Goal: Find specific page/section: Find specific page/section

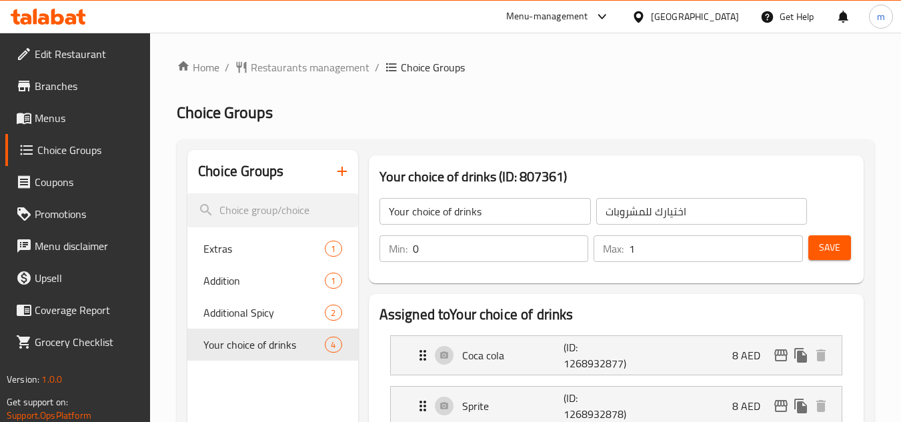
click at [69, 5] on div at bounding box center [48, 16] width 97 height 27
click at [77, 15] on icon at bounding box center [48, 17] width 75 height 16
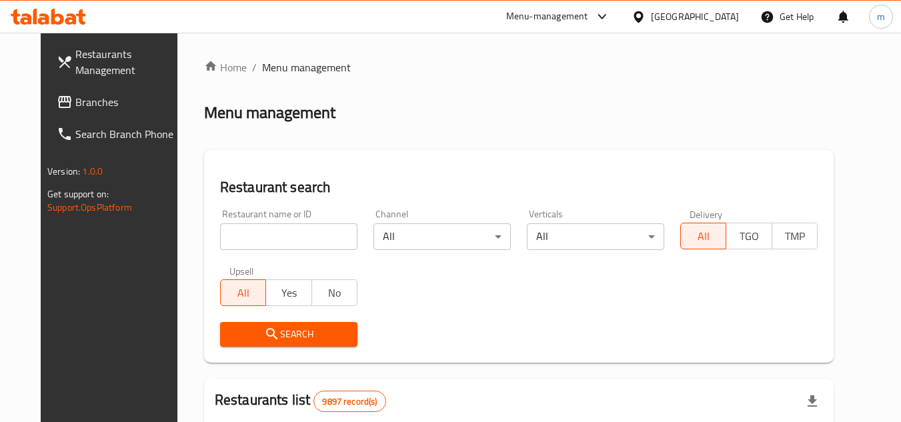
click at [75, 99] on span "Branches" at bounding box center [127, 102] width 105 height 16
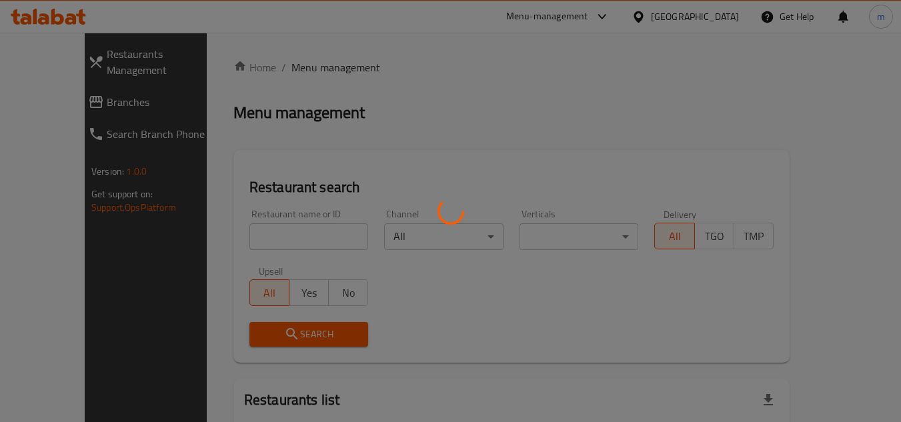
click at [238, 228] on div at bounding box center [450, 211] width 901 height 422
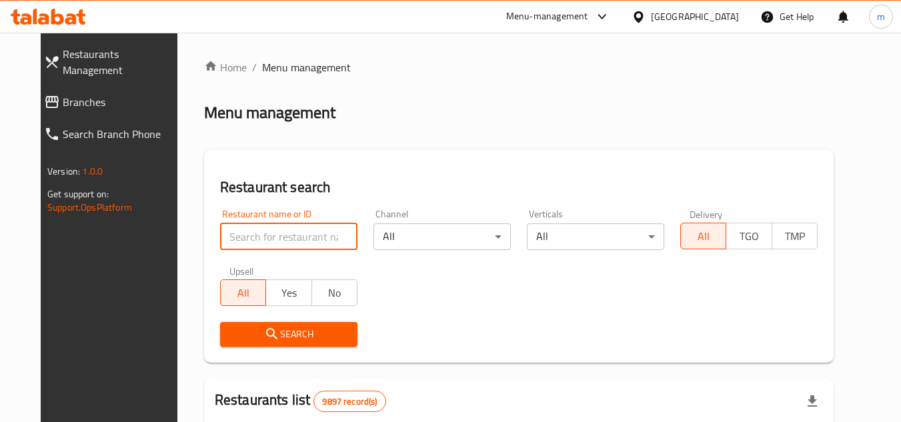
click at [264, 238] on input "search" at bounding box center [288, 237] width 137 height 27
paste input "659303"
type input "659303"
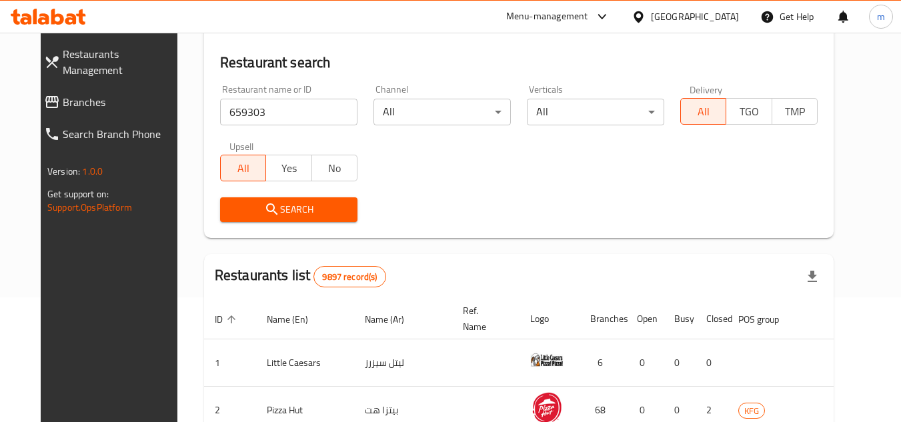
scroll to position [67, 0]
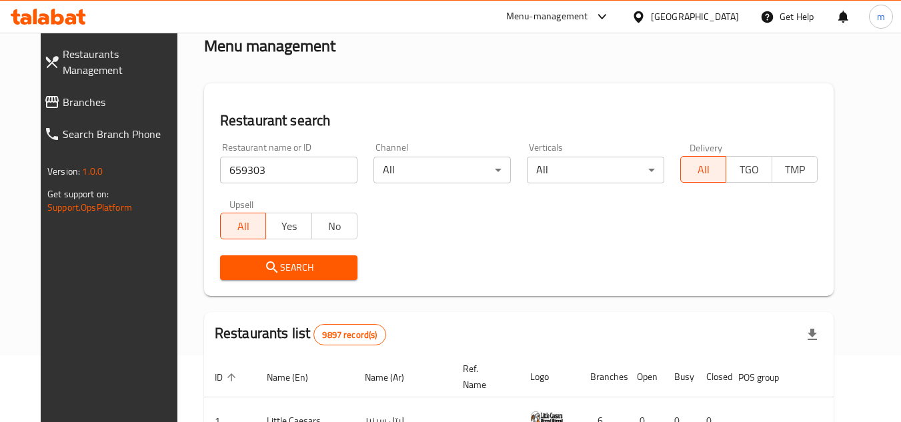
click at [240, 264] on span "Search" at bounding box center [289, 268] width 116 height 17
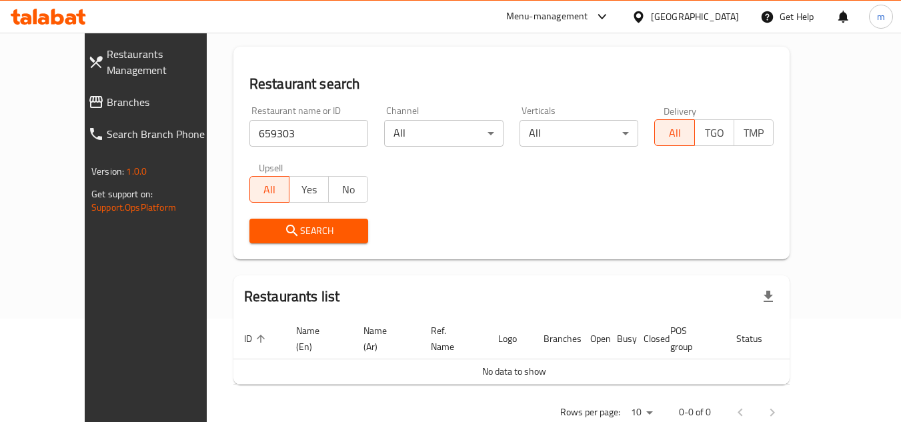
scroll to position [123, 0]
